Goal: Find specific page/section: Find specific page/section

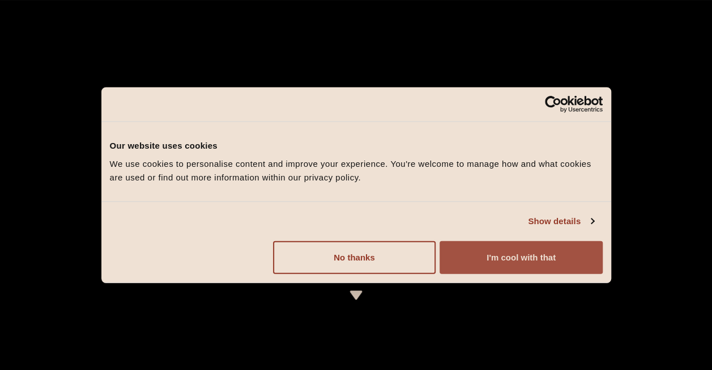
click at [517, 264] on button "I'm cool with that" at bounding box center [521, 256] width 163 height 33
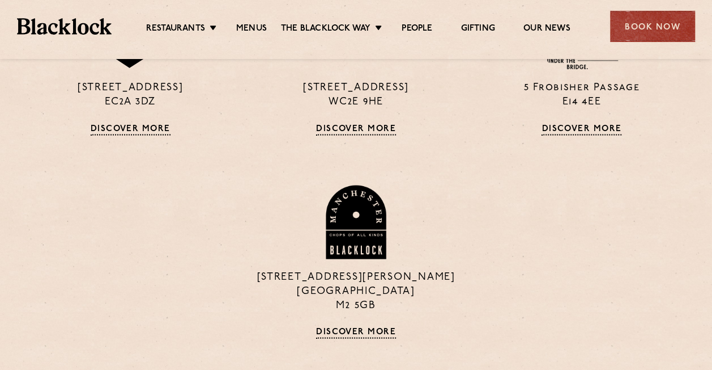
scroll to position [1077, 0]
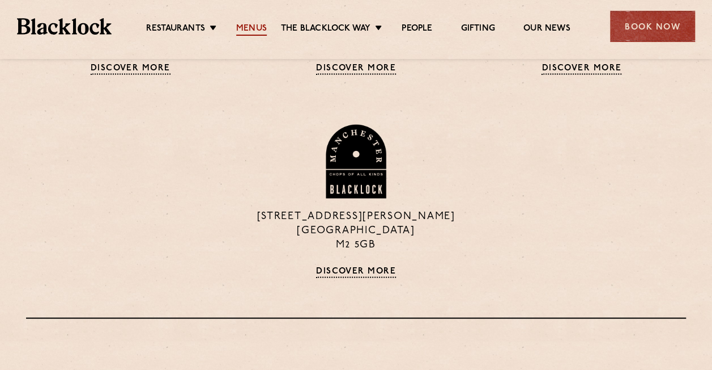
click at [252, 33] on link "Menus" at bounding box center [251, 29] width 31 height 12
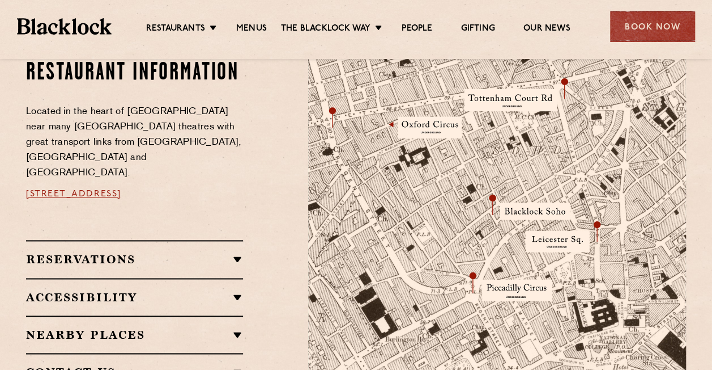
scroll to position [623, 0]
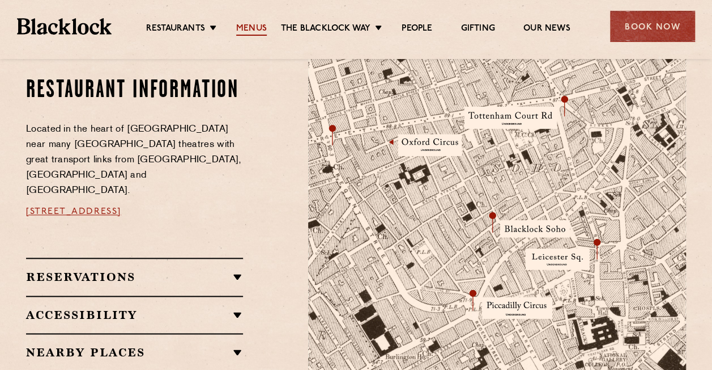
click at [254, 26] on link "Menus" at bounding box center [251, 29] width 31 height 12
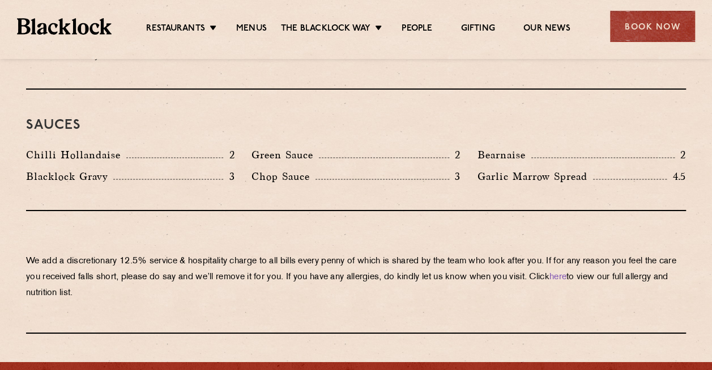
scroll to position [1927, 0]
